Goal: Check status

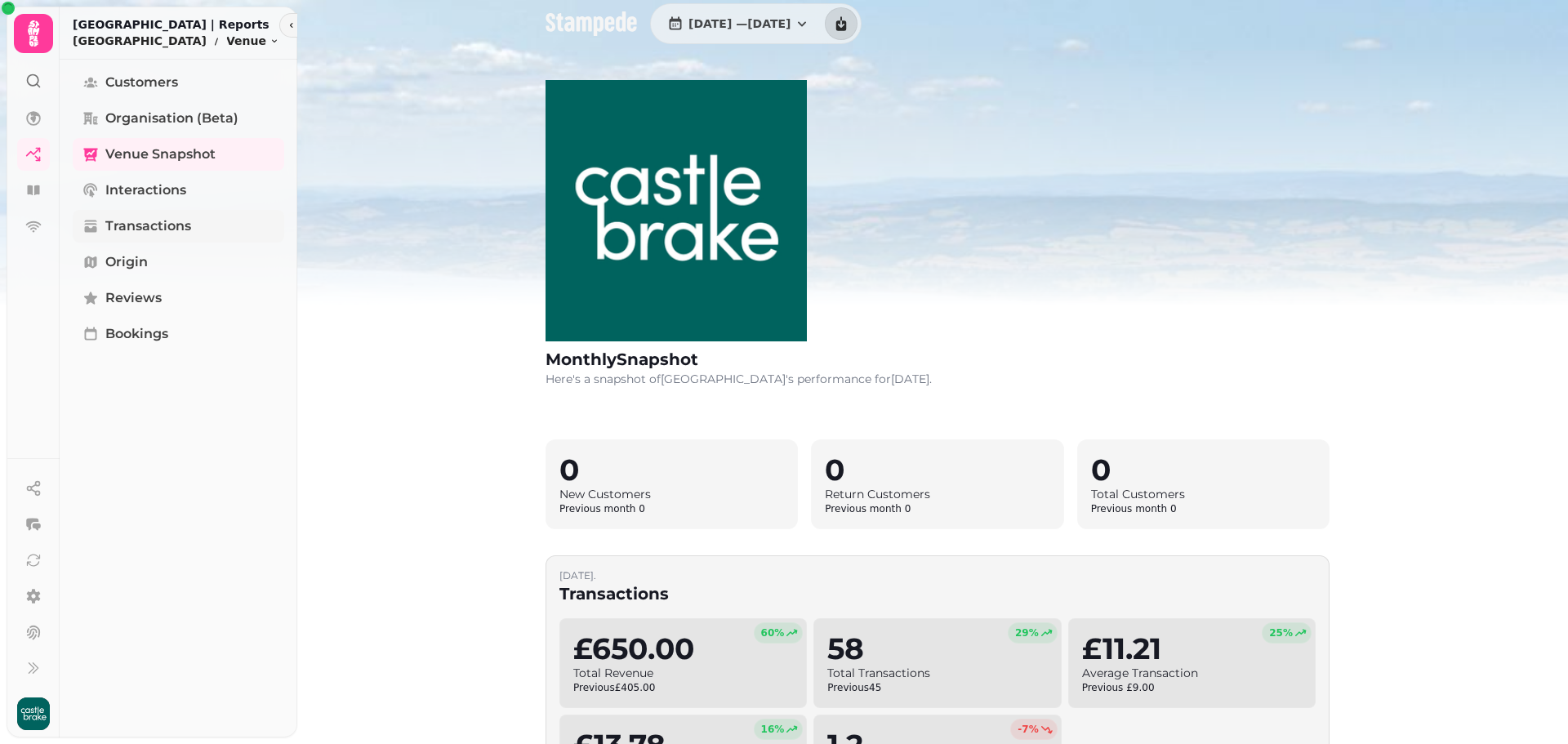
click at [143, 231] on span "Transactions" at bounding box center [148, 226] width 86 height 20
select select "**"
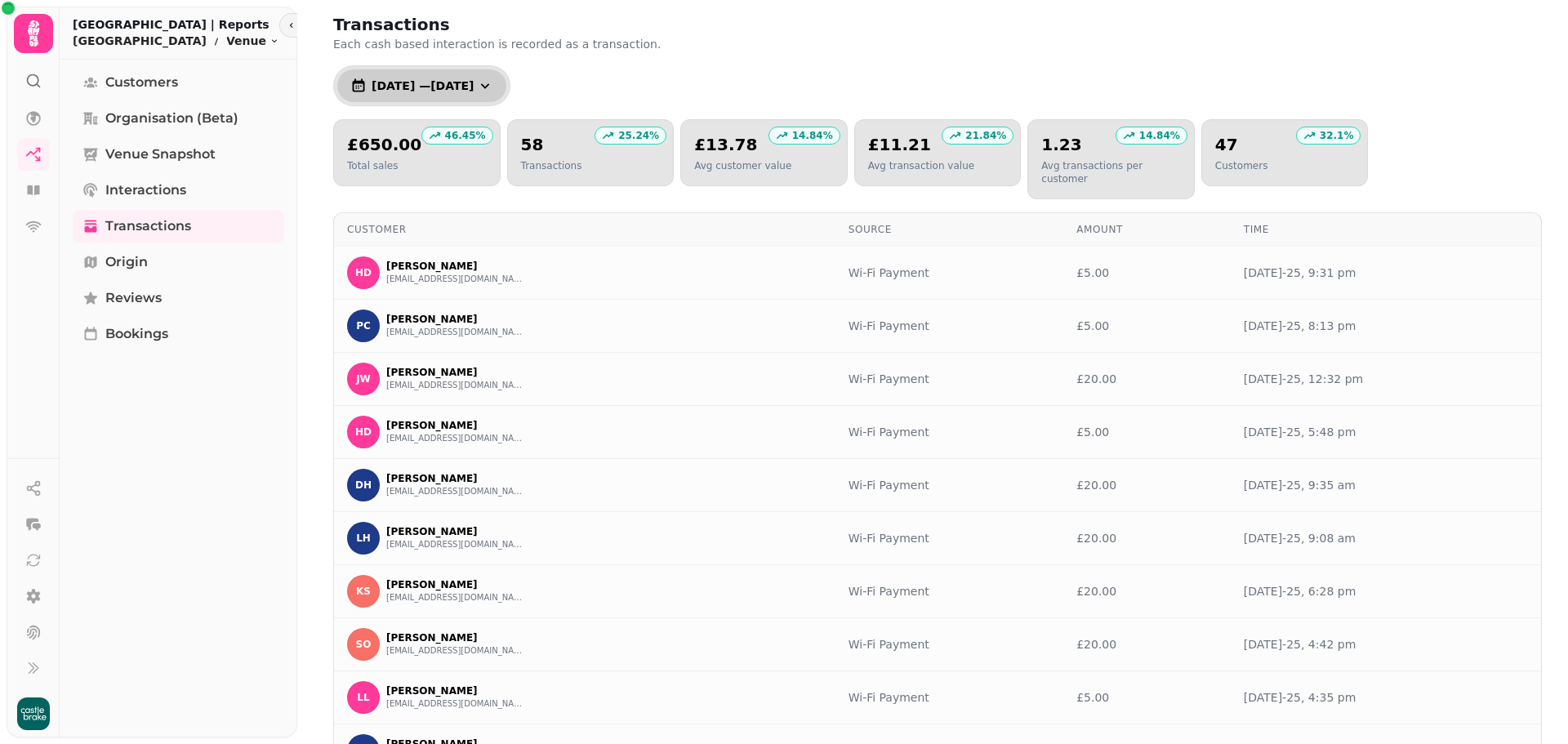
click at [493, 84] on icon "button" at bounding box center [484, 85] width 16 height 16
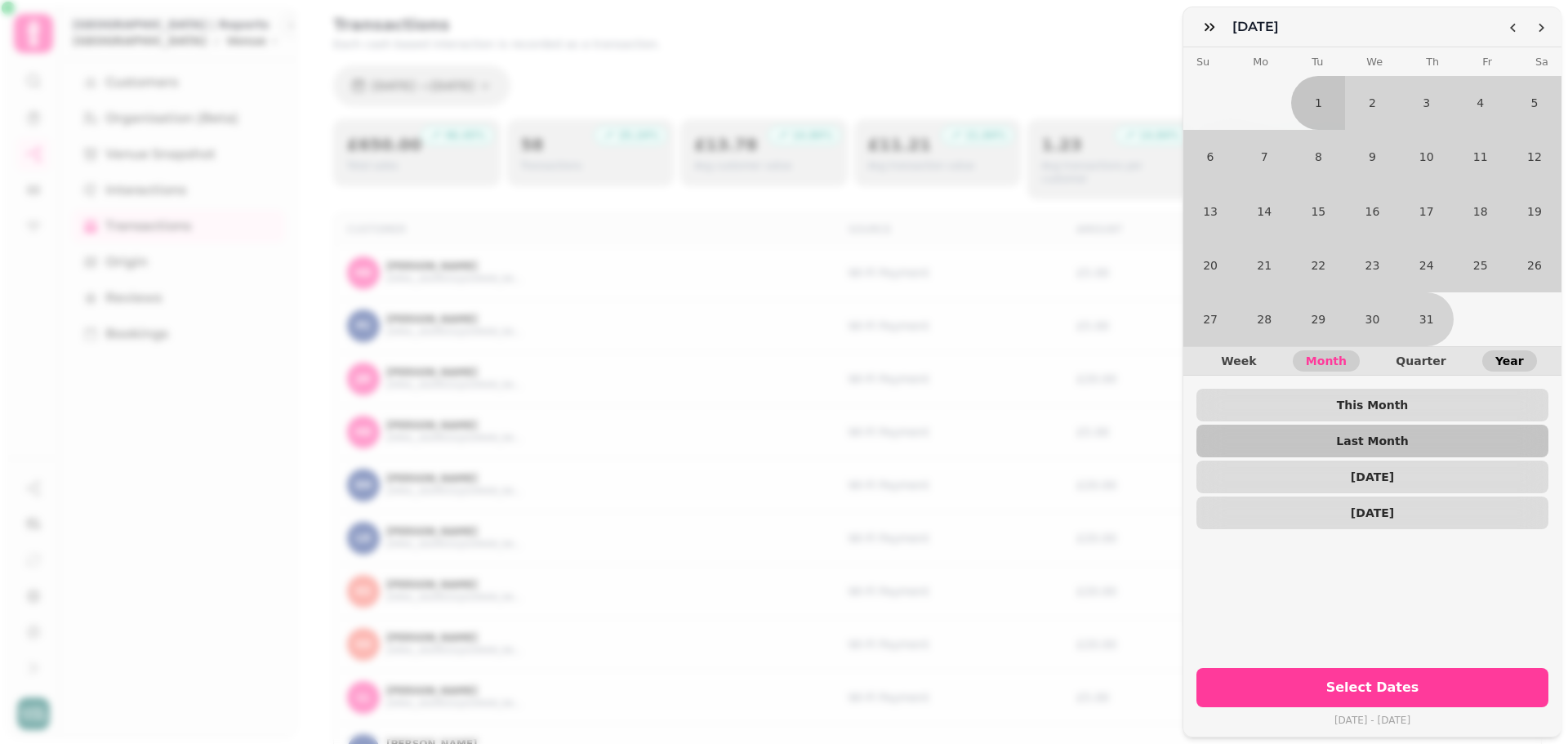
click at [1499, 355] on span "Year" at bounding box center [1510, 361] width 29 height 11
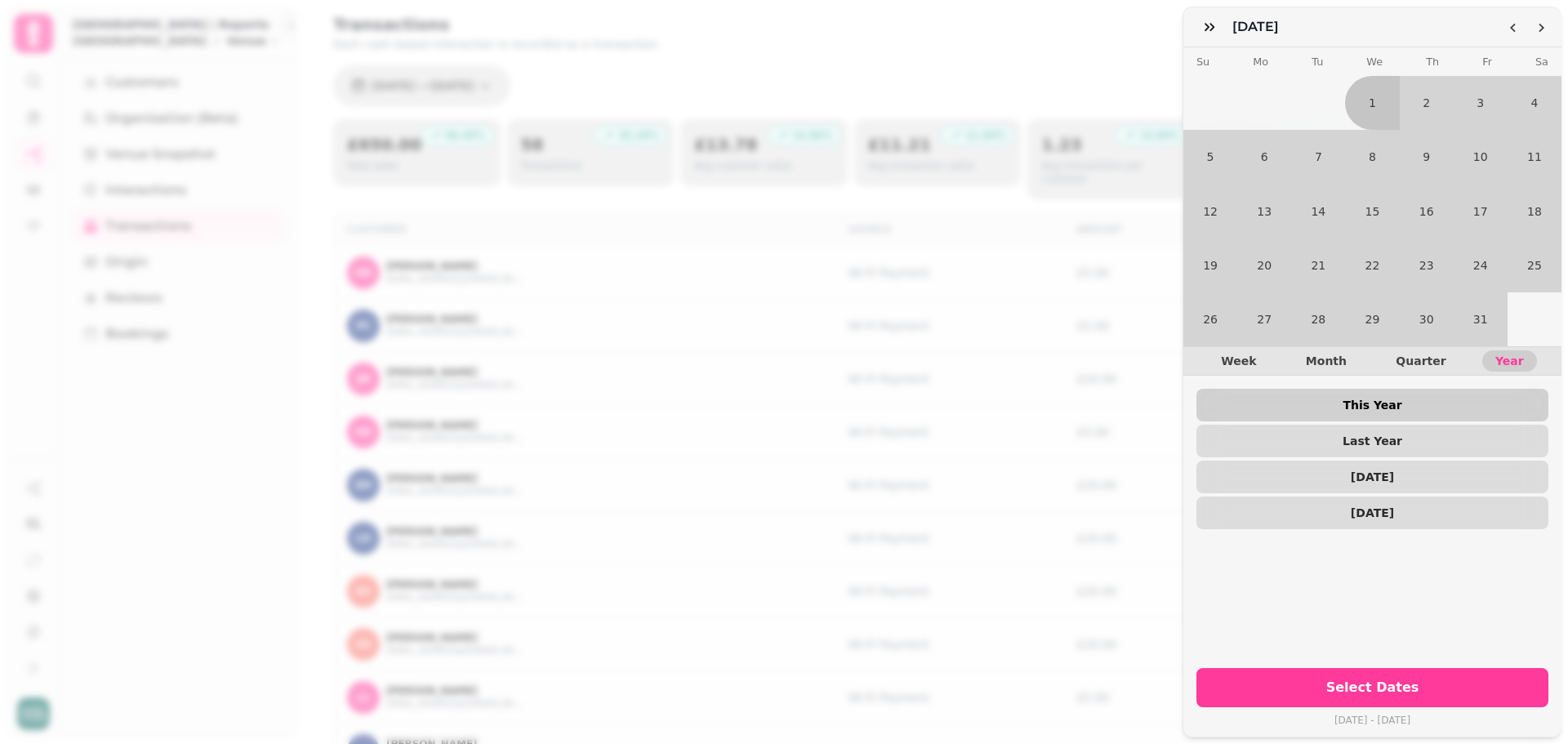
click at [1365, 389] on button "This Year" at bounding box center [1372, 405] width 352 height 33
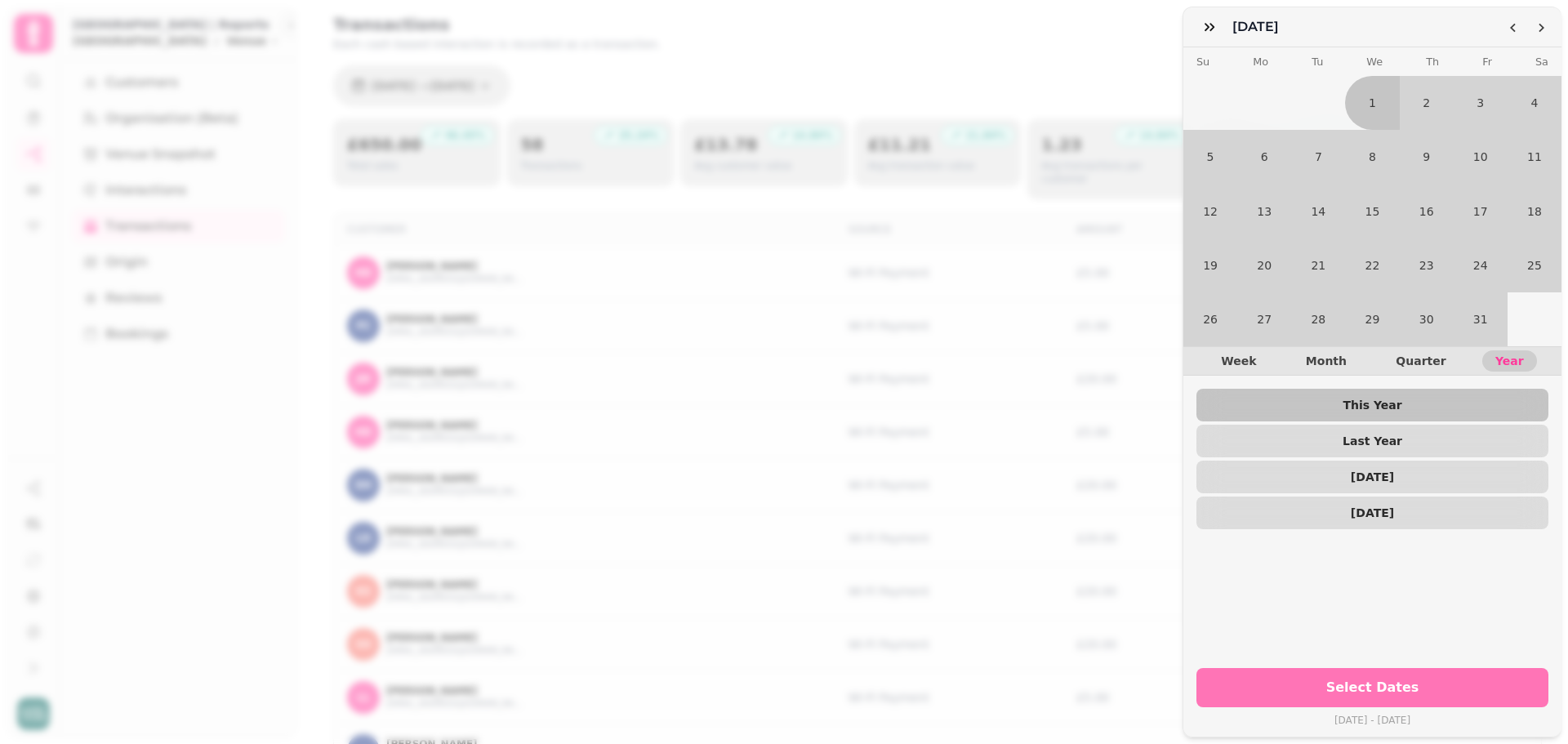
click at [1355, 681] on span "Select Dates" at bounding box center [1372, 687] width 313 height 13
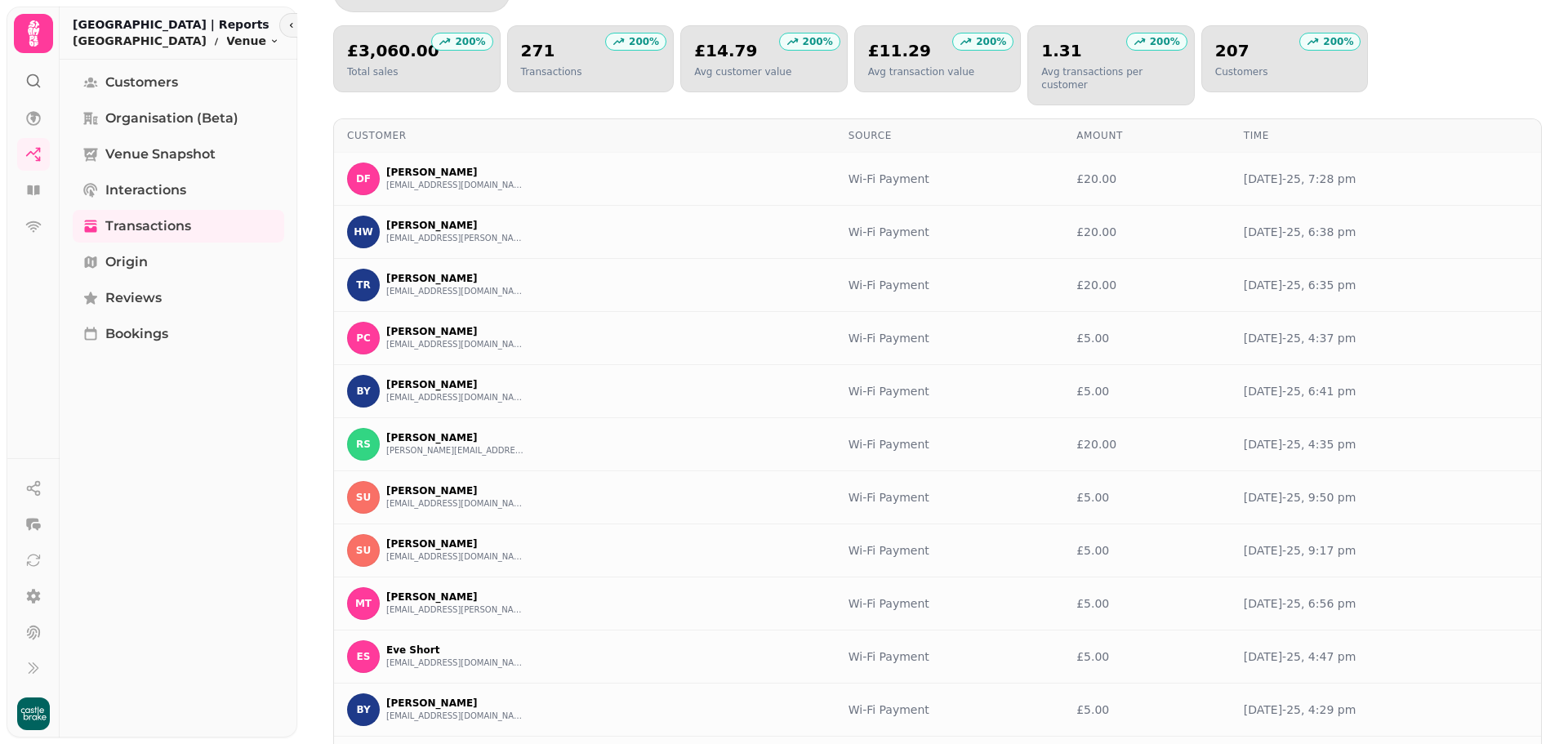
scroll to position [65, 0]
